Goal: Task Accomplishment & Management: Manage account settings

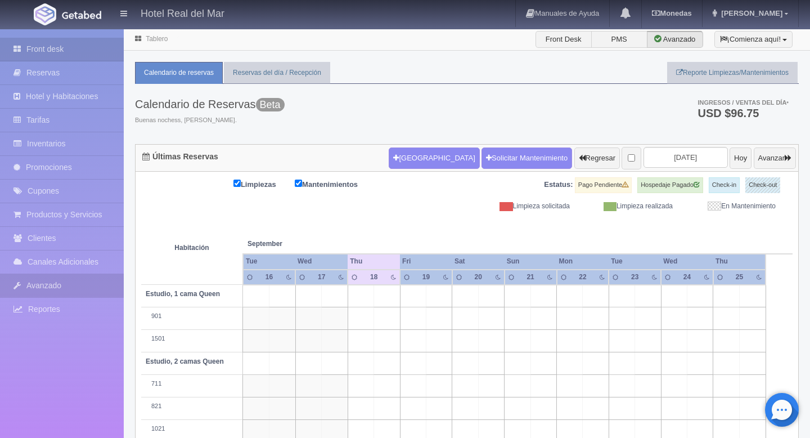
click at [61, 283] on link "Avanzado" at bounding box center [62, 285] width 124 height 23
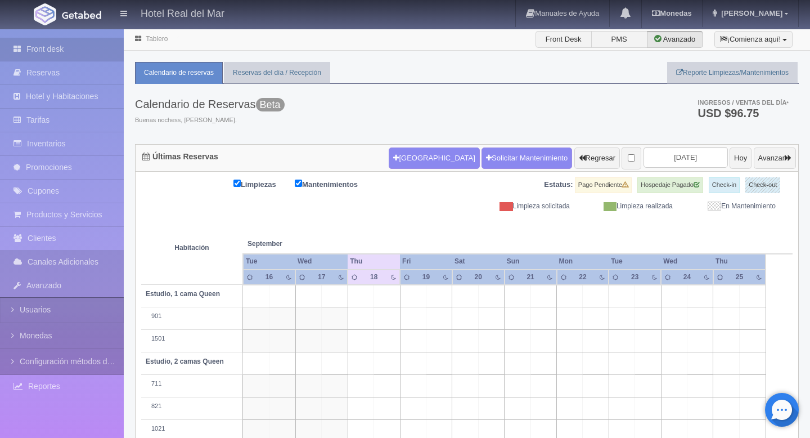
click at [68, 270] on link "Canales Adicionales" at bounding box center [62, 261] width 124 height 23
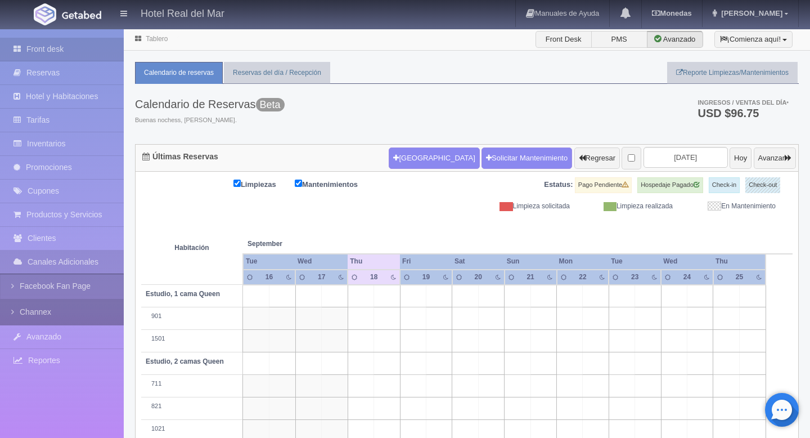
click at [48, 312] on link "Channex" at bounding box center [62, 311] width 124 height 25
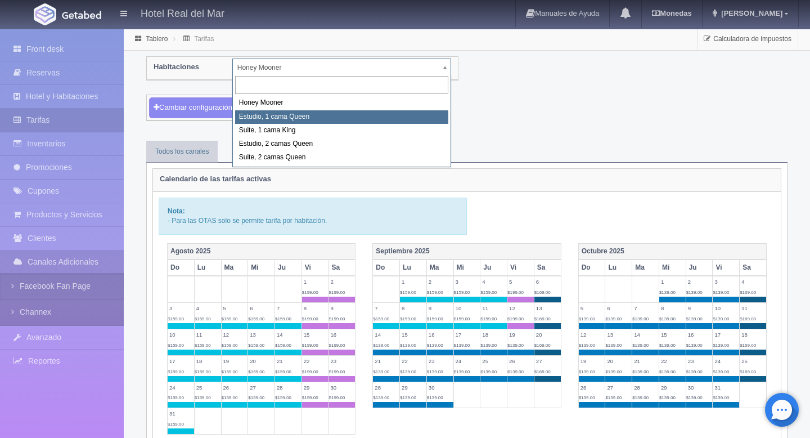
select select "2268"
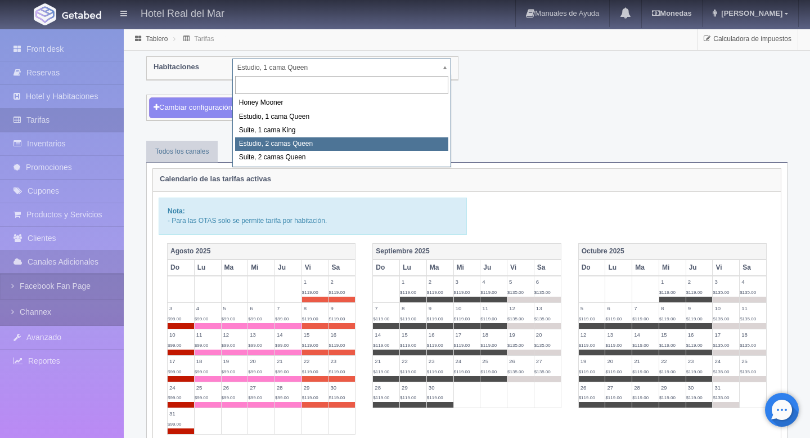
select select "2270"
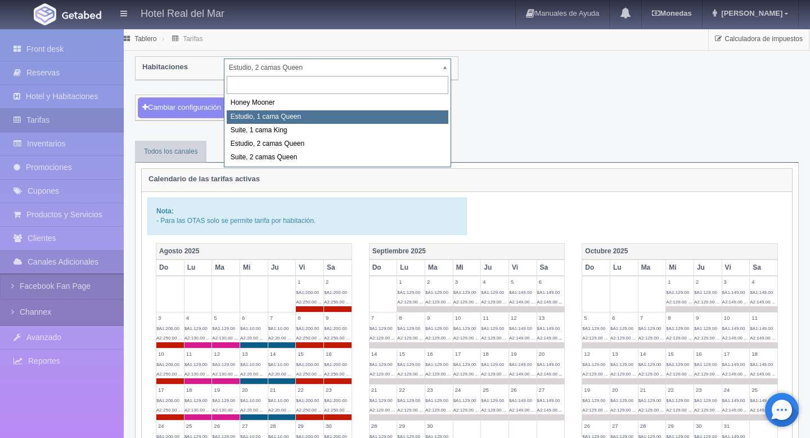
select select "2268"
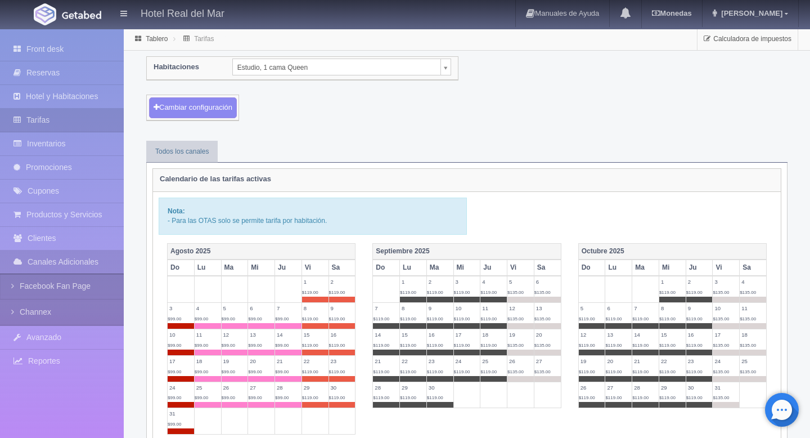
click at [336, 77] on div "Habitaciones Estudio, 1 cama Queen Honey Mooner Estudio, 1 cama Queen Suite, 1 …" at bounding box center [302, 68] width 315 height 23
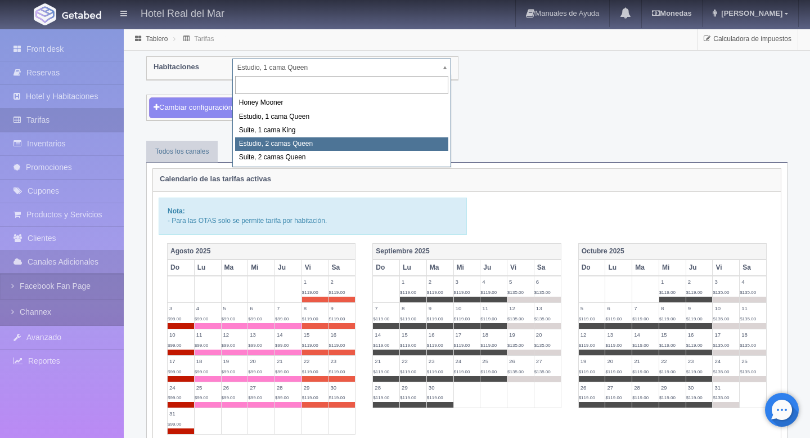
select select "2270"
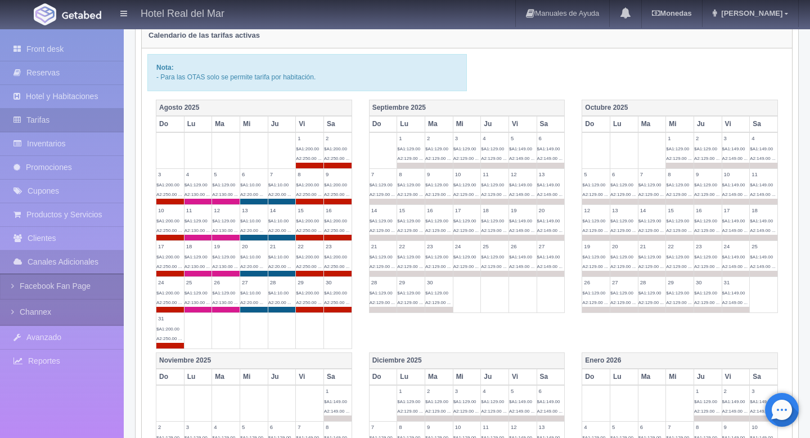
scroll to position [145, 0]
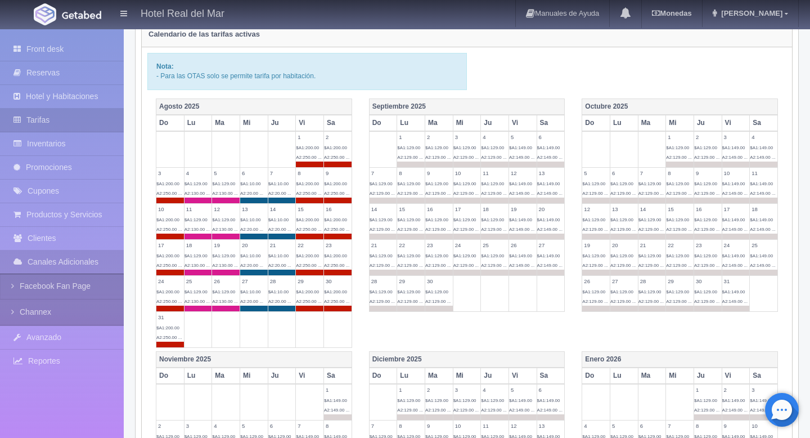
click at [646, 188] on td "7 $A1:129.00 A2:129.00 ..." at bounding box center [652, 186] width 28 height 36
click at [653, 191] on span "$A1:129.00 A2:129.00 ..." at bounding box center [651, 188] width 25 height 15
click at [435, 125] on th "Ma" at bounding box center [439, 123] width 28 height 16
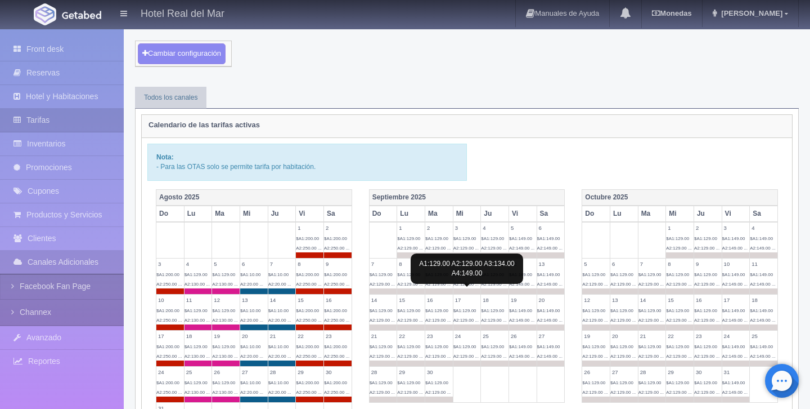
scroll to position [16, 0]
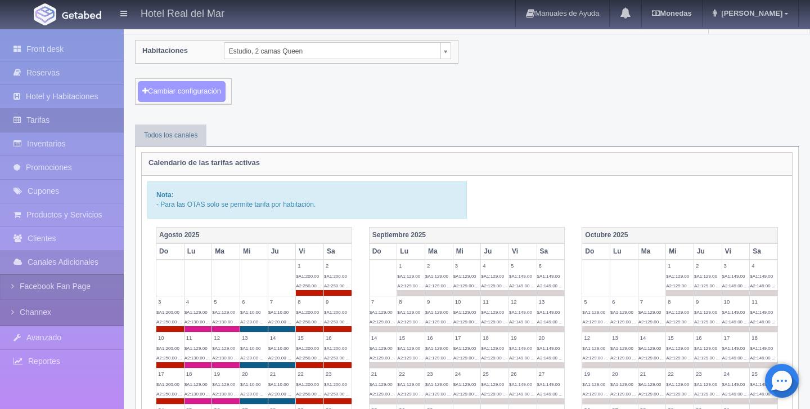
click at [186, 89] on button "Cambiar configuración" at bounding box center [182, 91] width 88 height 21
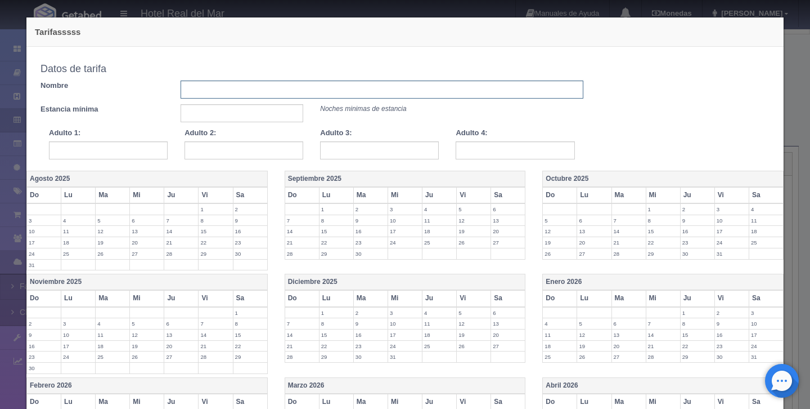
click at [224, 89] on input "text" at bounding box center [382, 89] width 403 height 18
type input "tarifa entre semana"
click at [199, 114] on input "text" at bounding box center [242, 113] width 123 height 18
type input "1"
click at [129, 153] on input "text" at bounding box center [108, 150] width 119 height 18
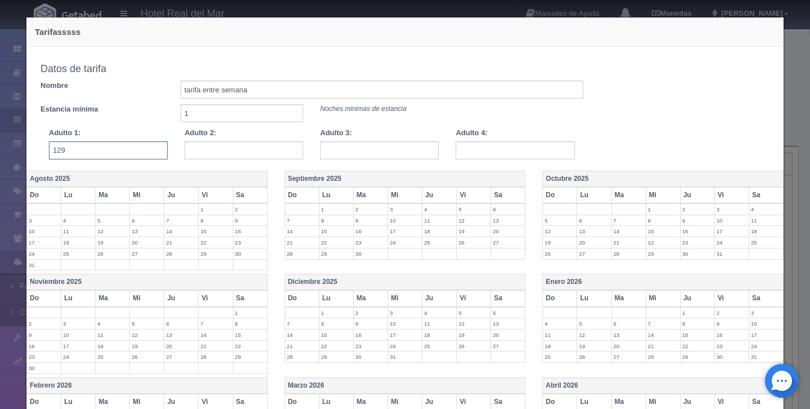
type input "129"
type input "134"
type input "159"
click at [434, 198] on th "Ju" at bounding box center [440, 195] width 34 height 16
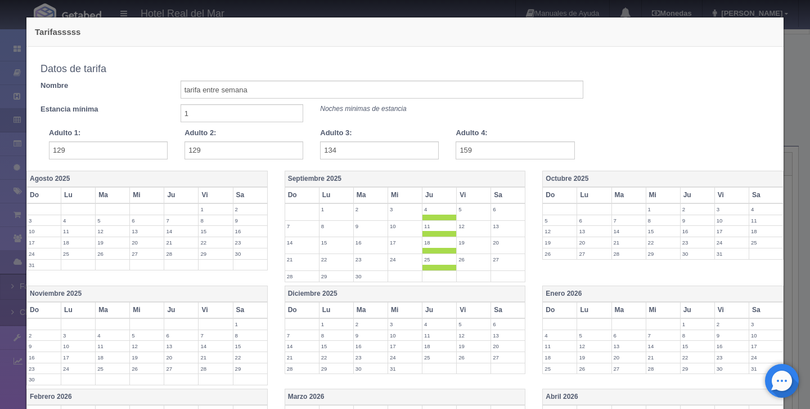
click at [434, 198] on th "Ju" at bounding box center [440, 195] width 34 height 16
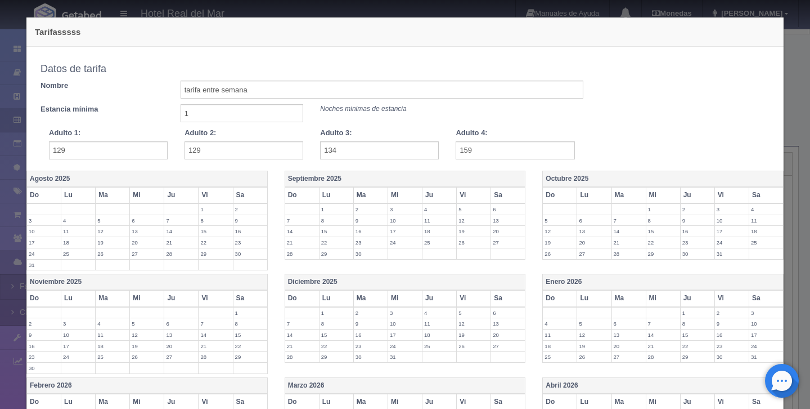
click at [431, 230] on label "18" at bounding box center [440, 231] width 34 height 11
click at [430, 245] on label "25" at bounding box center [440, 248] width 34 height 11
click at [395, 235] on label "17" at bounding box center [405, 231] width 34 height 11
click at [403, 251] on label "24" at bounding box center [405, 248] width 34 height 11
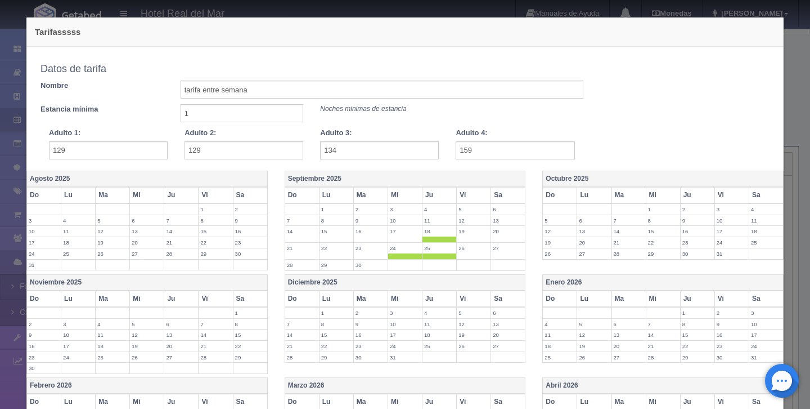
click at [361, 251] on label "23" at bounding box center [371, 248] width 34 height 11
click at [361, 263] on label "30" at bounding box center [371, 264] width 34 height 11
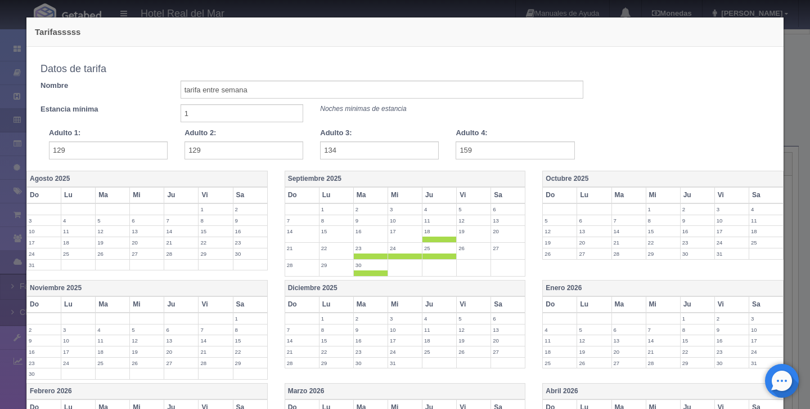
click at [337, 263] on label "29" at bounding box center [337, 264] width 34 height 11
click at [337, 254] on td "22" at bounding box center [336, 251] width 34 height 17
click at [303, 254] on td "21" at bounding box center [302, 251] width 34 height 17
click at [303, 262] on label "28" at bounding box center [302, 264] width 34 height 11
click at [572, 182] on th "Octubre 2025" at bounding box center [663, 178] width 241 height 16
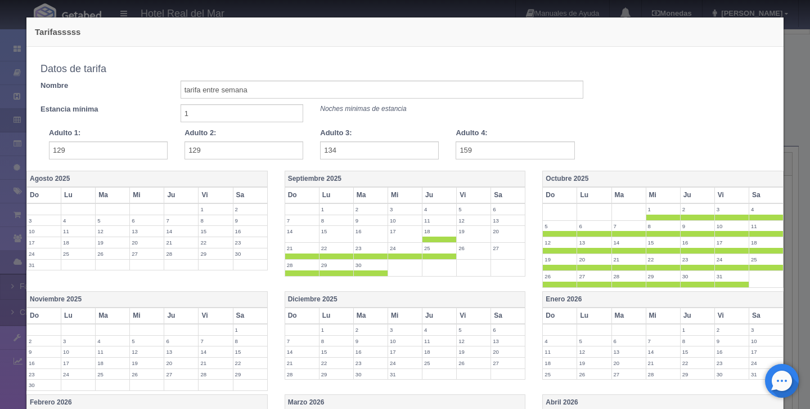
click at [731, 197] on th "Vi" at bounding box center [732, 195] width 34 height 16
click at [772, 197] on th "Sa" at bounding box center [766, 195] width 34 height 16
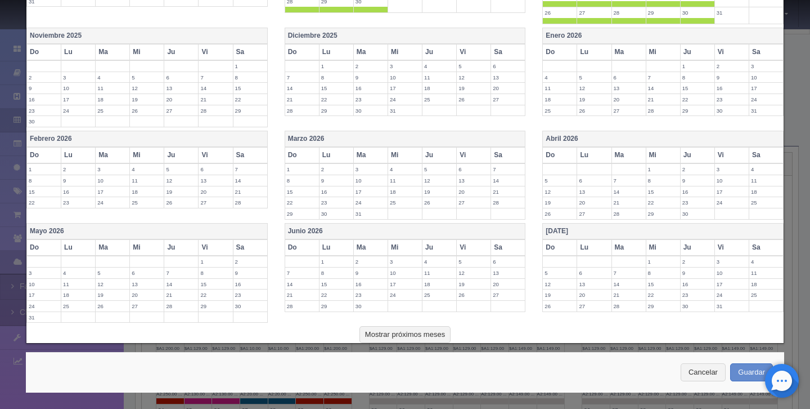
scroll to position [264, 0]
click at [743, 372] on button "Guardar" at bounding box center [751, 371] width 43 height 19
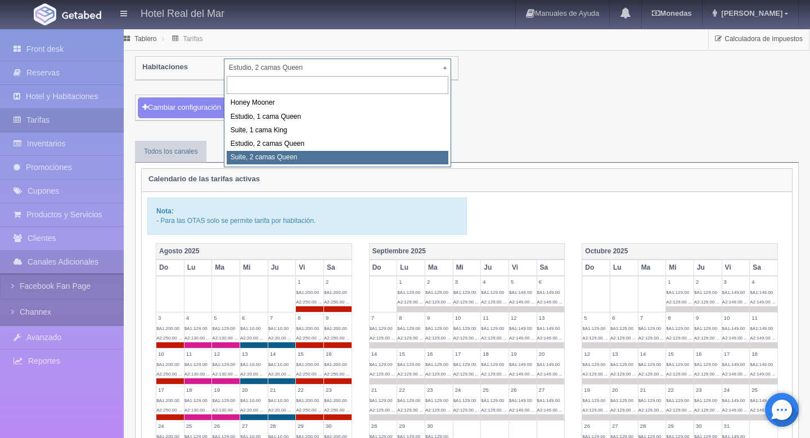
select select "2271"
